Goal: Task Accomplishment & Management: Manage account settings

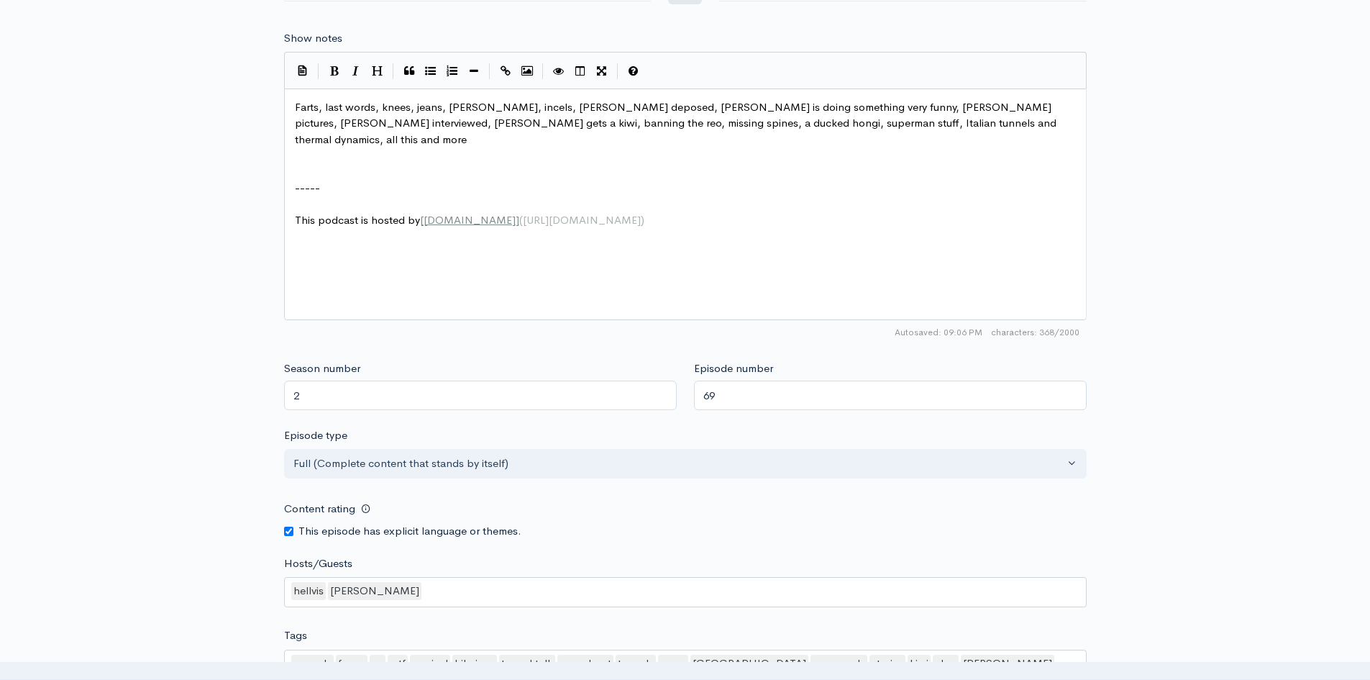
scroll to position [834, 0]
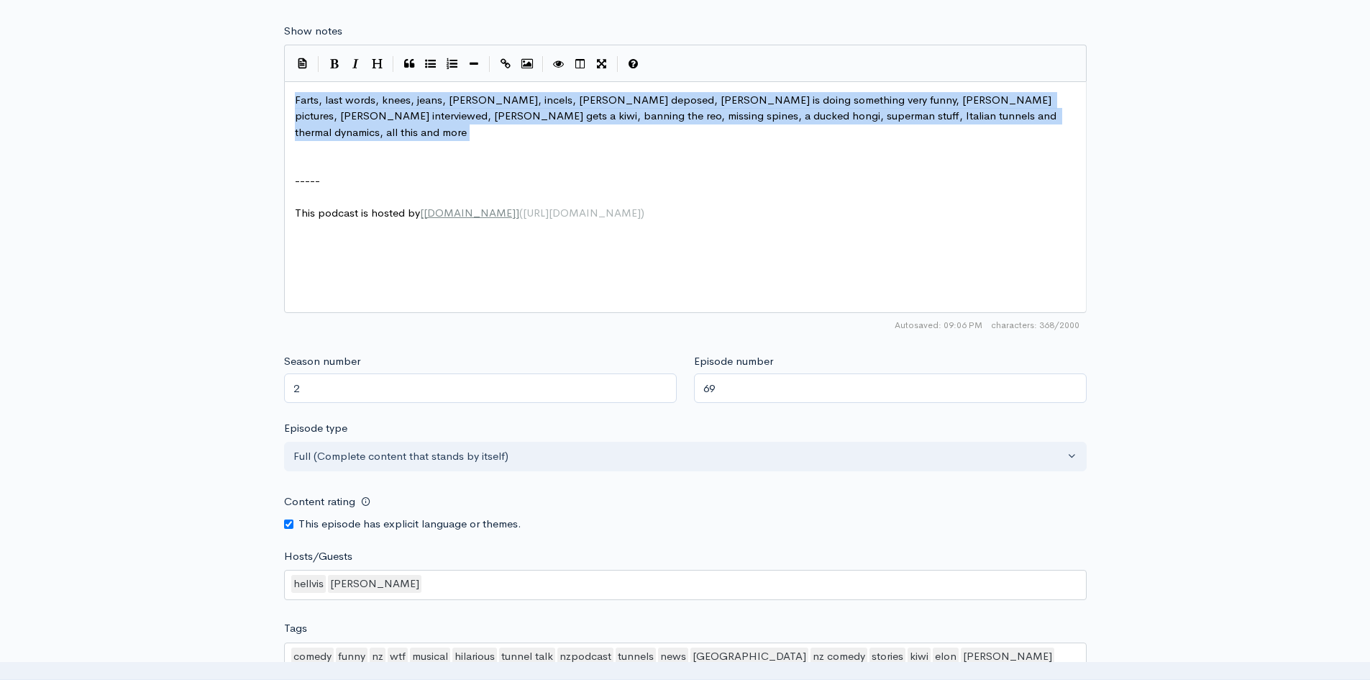
drag, startPoint x: 289, startPoint y: 94, endPoint x: 969, endPoint y: 128, distance: 681.1
click at [969, 128] on div "xxxxxxxxxx Farts, last words, knees, jeans, [PERSON_NAME], incels, [PERSON_NAME…" at bounding box center [685, 197] width 803 height 232
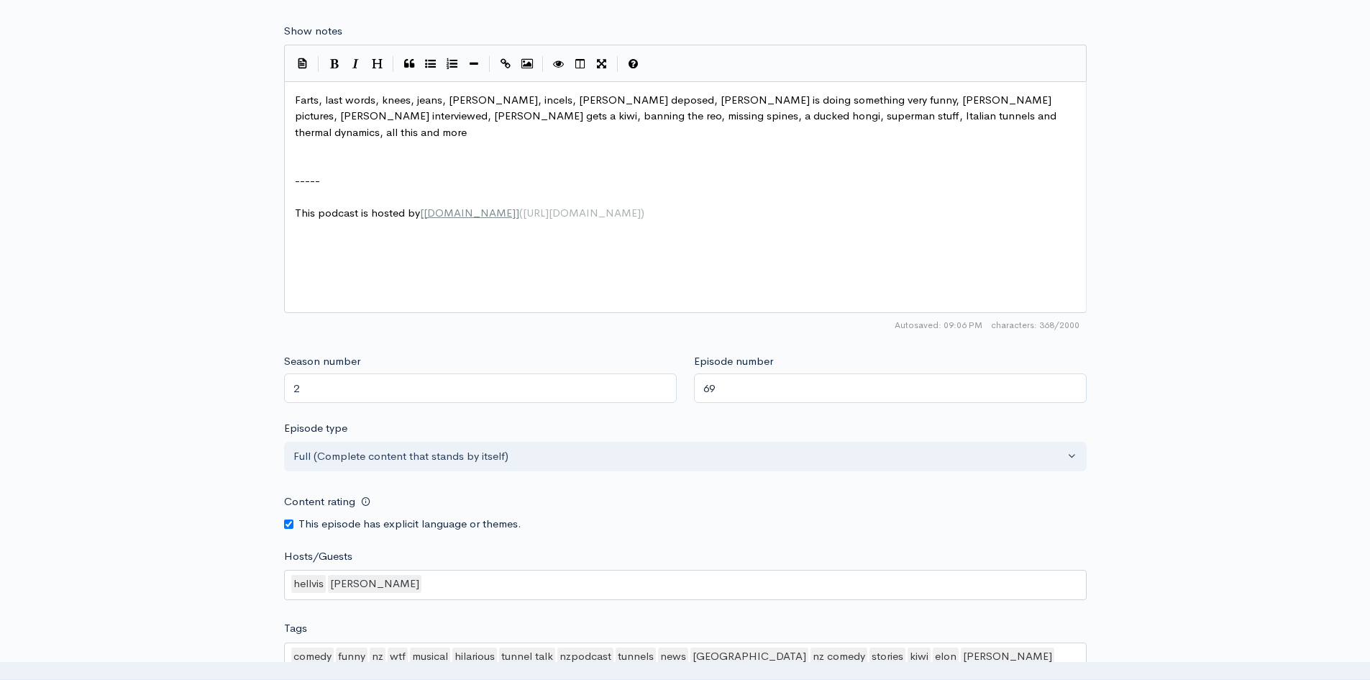
type textarea "​"
drag, startPoint x: 858, startPoint y: 105, endPoint x: 806, endPoint y: 189, distance: 98.8
click at [806, 205] on pre "This podcast is hosted by [ [DOMAIN_NAME] ] ( [URL][DOMAIN_NAME] )" at bounding box center [690, 213] width 797 height 17
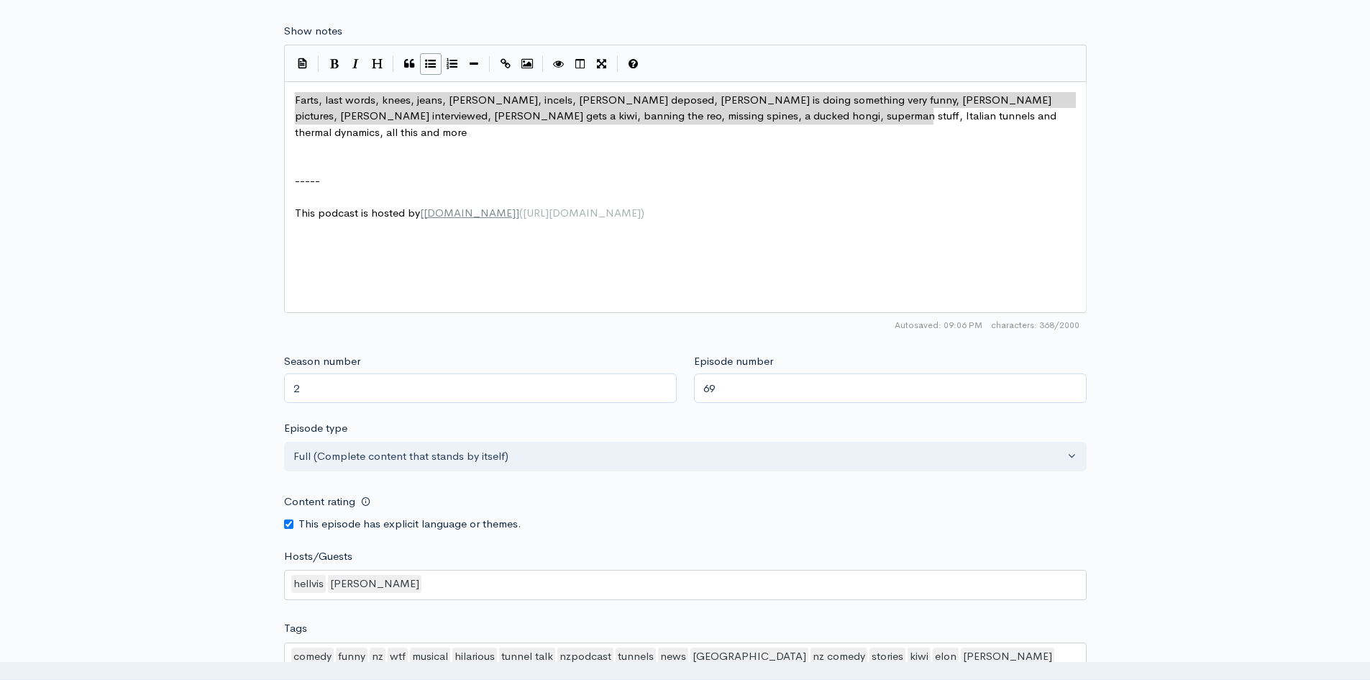
drag, startPoint x: 948, startPoint y: 124, endPoint x: 436, endPoint y: 70, distance: 514.0
type textarea "Farts, last words, knees, jeans, [PERSON_NAME], incels, [PERSON_NAME] deposed, …"
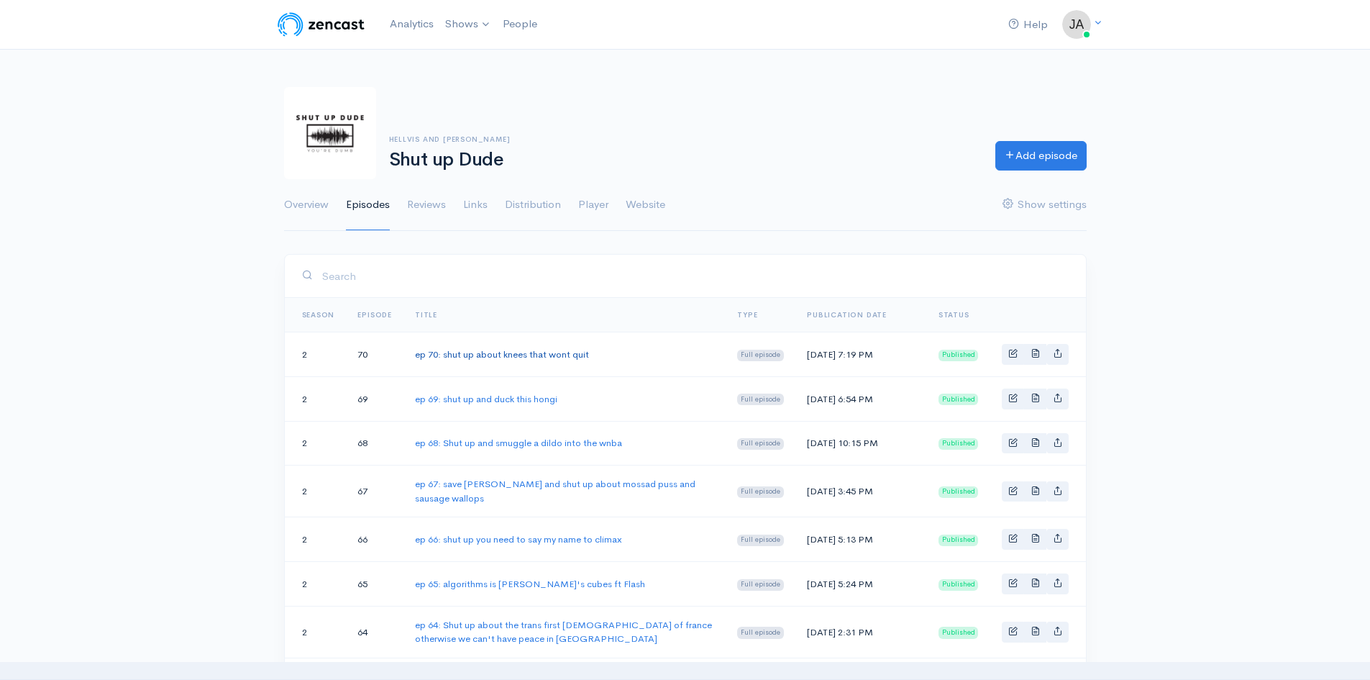
click at [483, 360] on link "ep 70: shut up about knees that wont quit" at bounding box center [502, 354] width 174 height 12
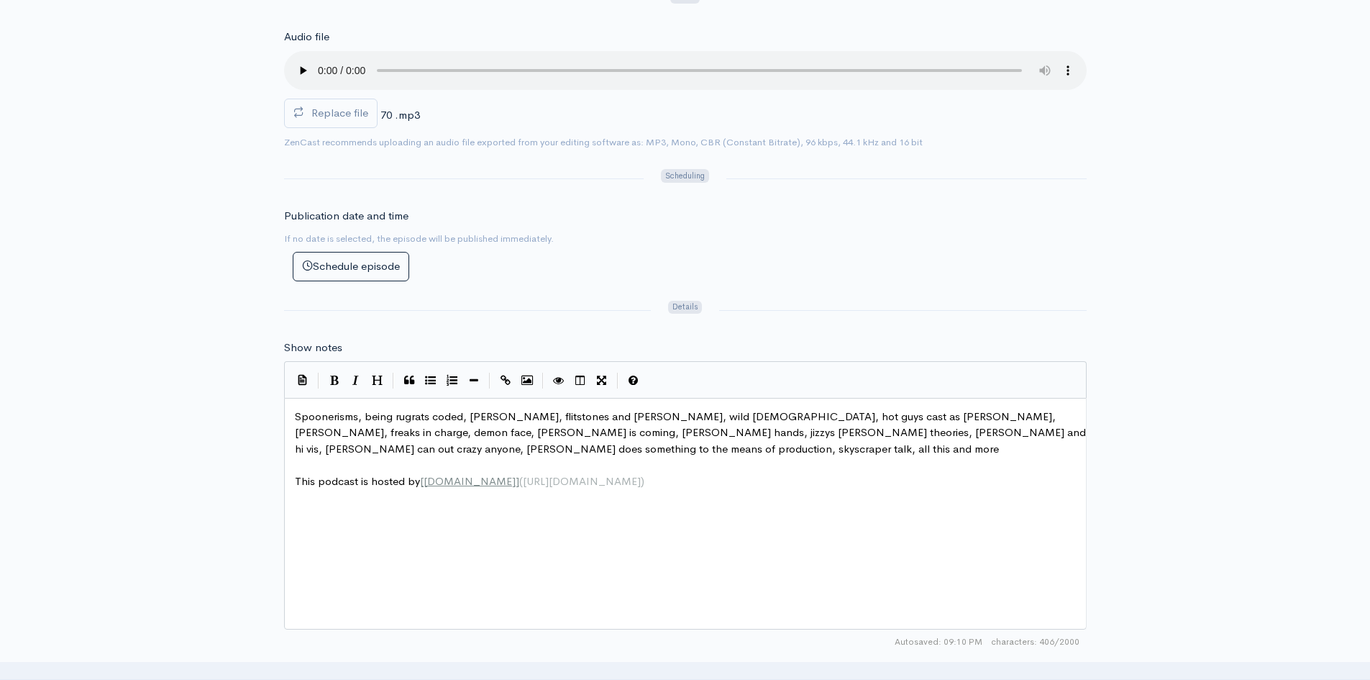
scroll to position [6, 0]
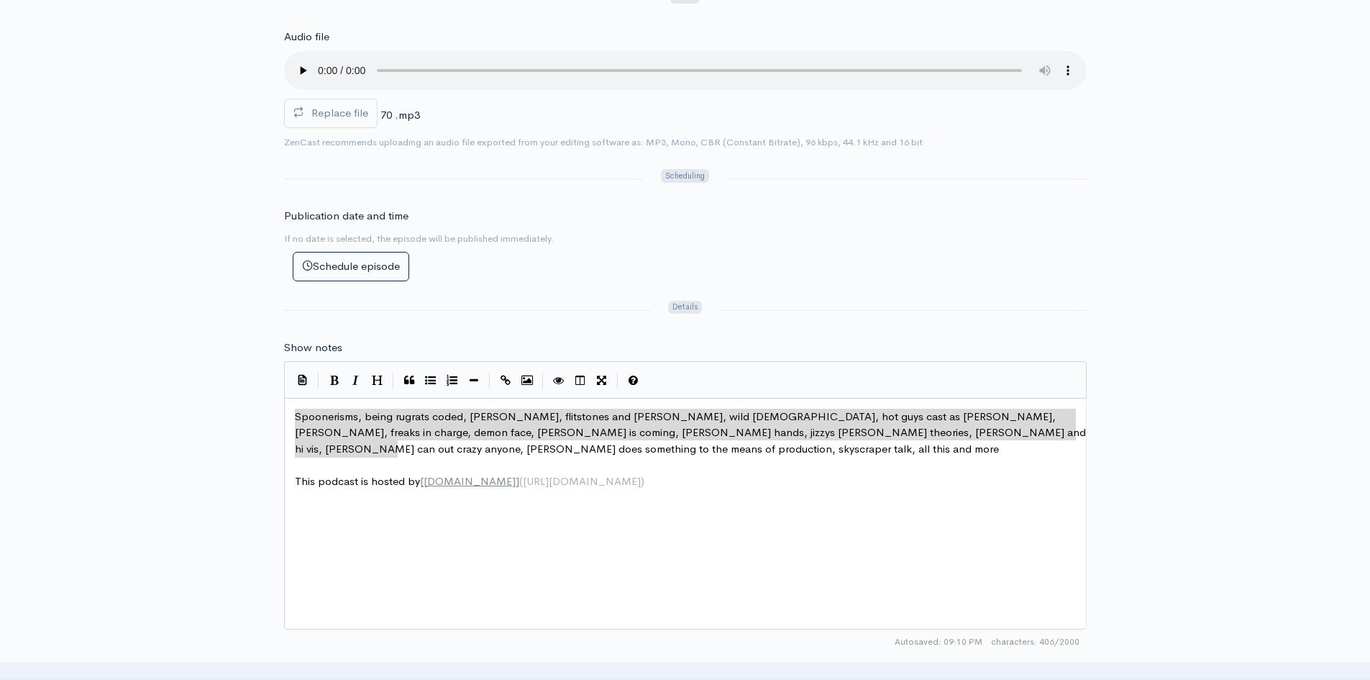
drag, startPoint x: 292, startPoint y: 411, endPoint x: 569, endPoint y: 444, distance: 278.8
type textarea "Spoonerisms, being rugrats coded, [PERSON_NAME], flitstones and [PERSON_NAME], …"
